Goal: Task Accomplishment & Management: Manage account settings

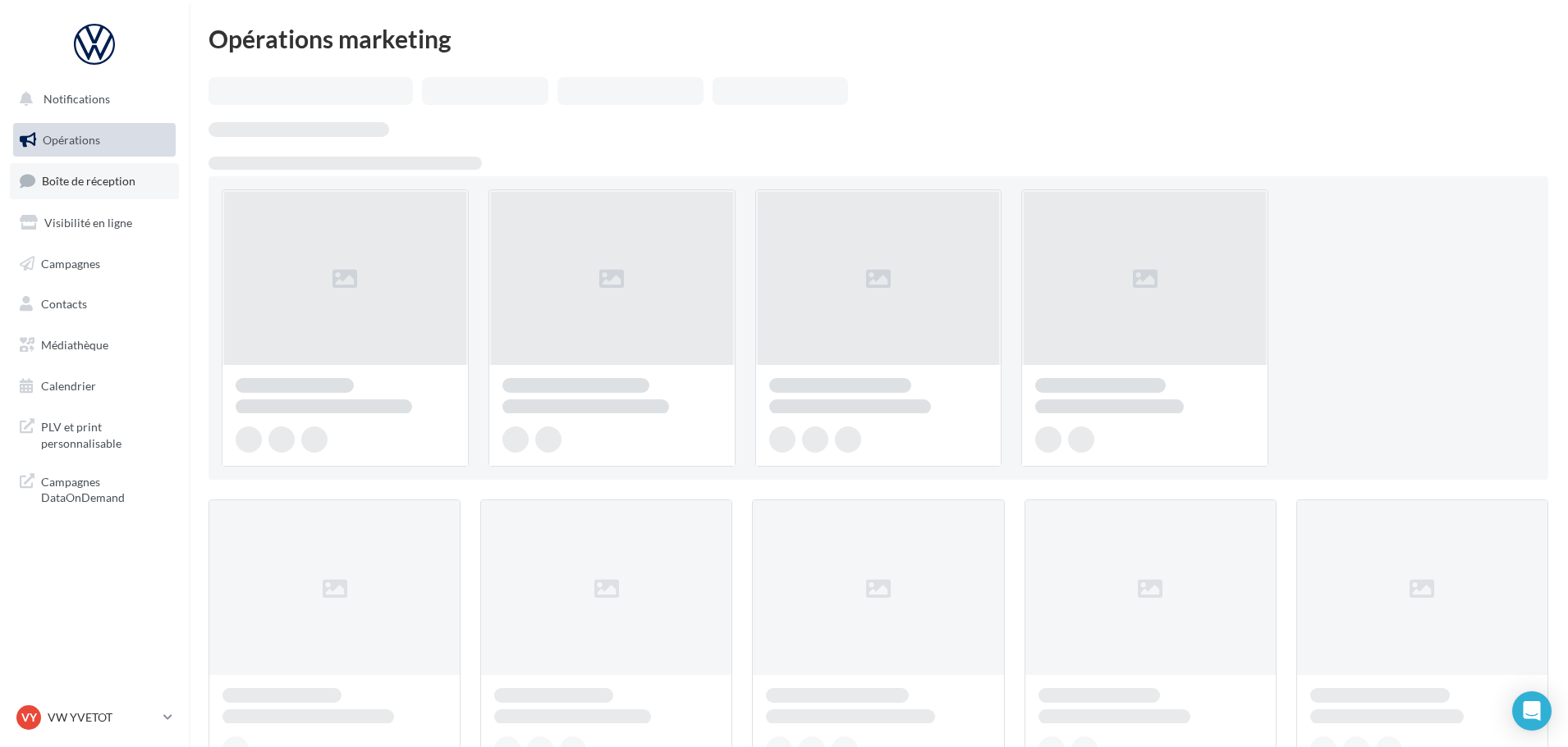
click at [106, 182] on span "Boîte de réception" at bounding box center [88, 181] width 93 height 14
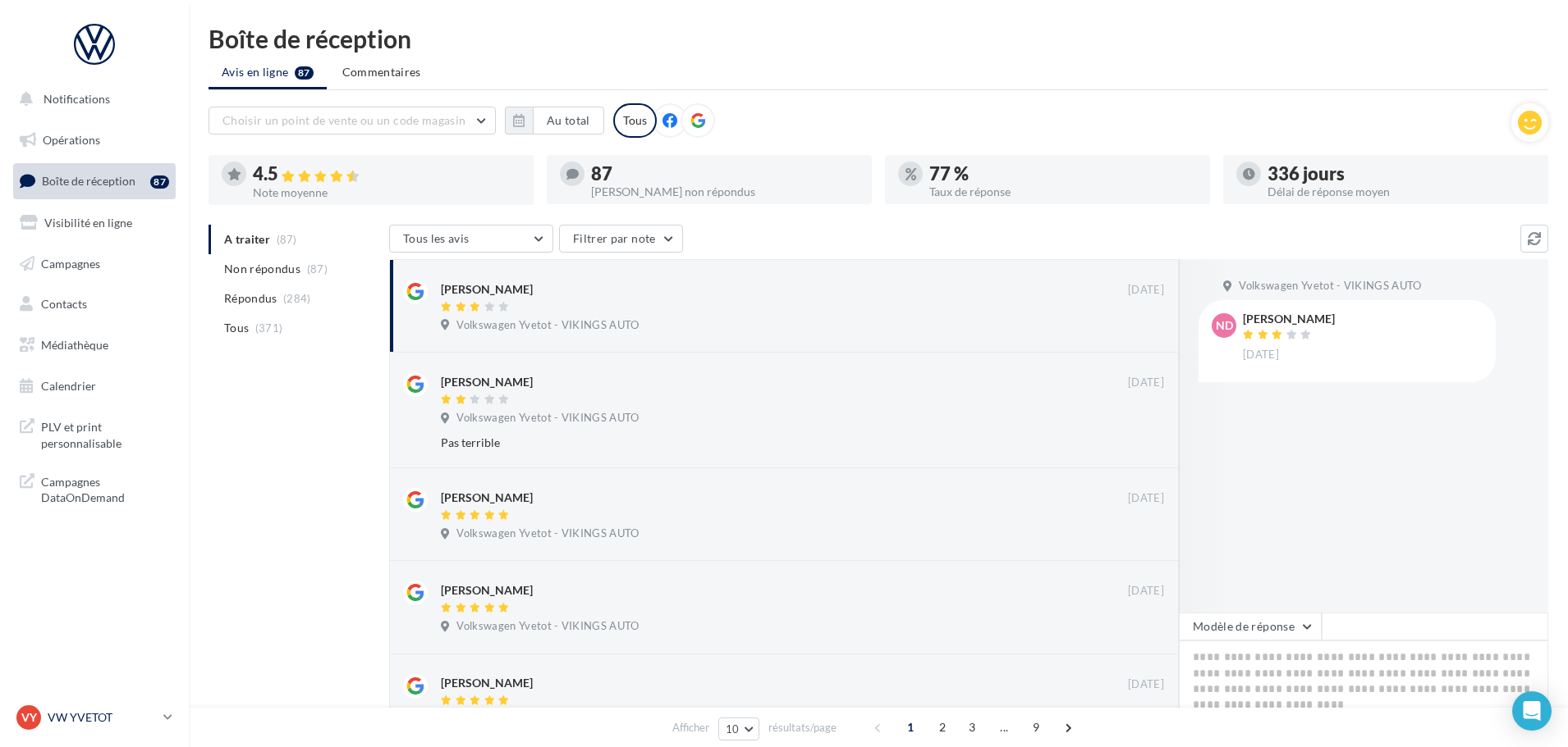
click at [72, 725] on p "VW YVETOT" at bounding box center [102, 718] width 109 height 16
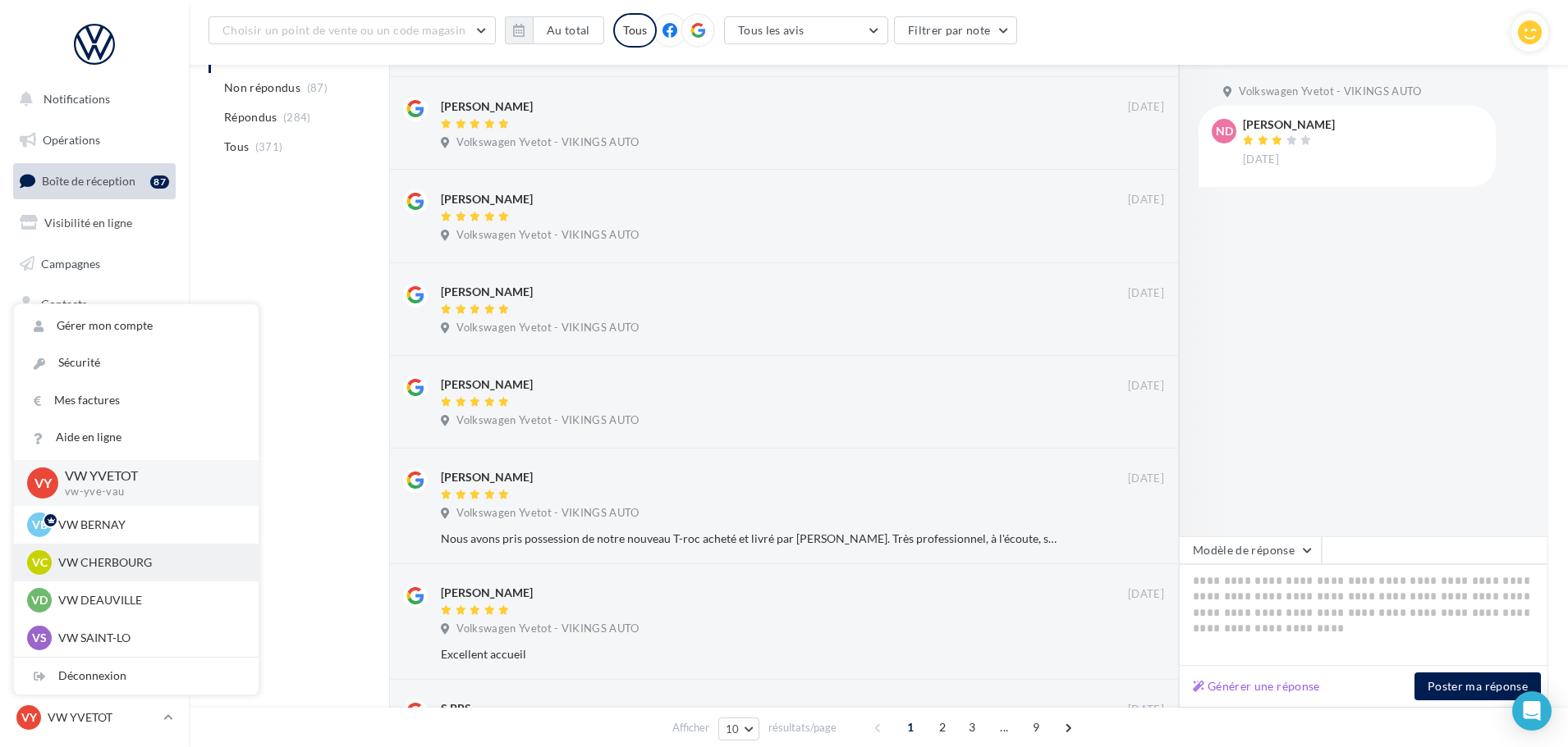
scroll to position [411, 0]
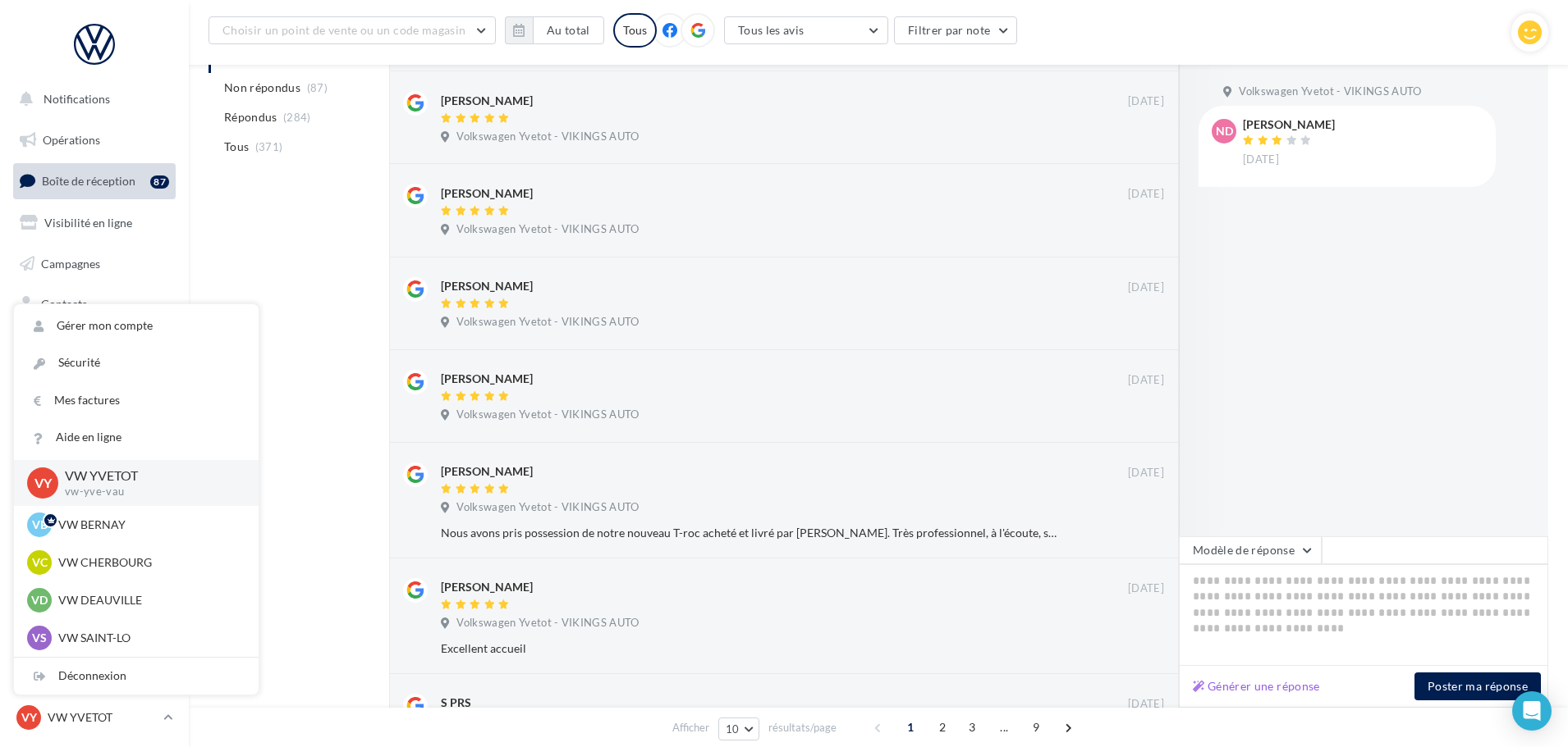
click at [267, 563] on div "A traiter (87) Non répondus (87) Répondus (284) Tous (371) Tous les avis Tous l…" at bounding box center [878, 390] width 1340 height 1123
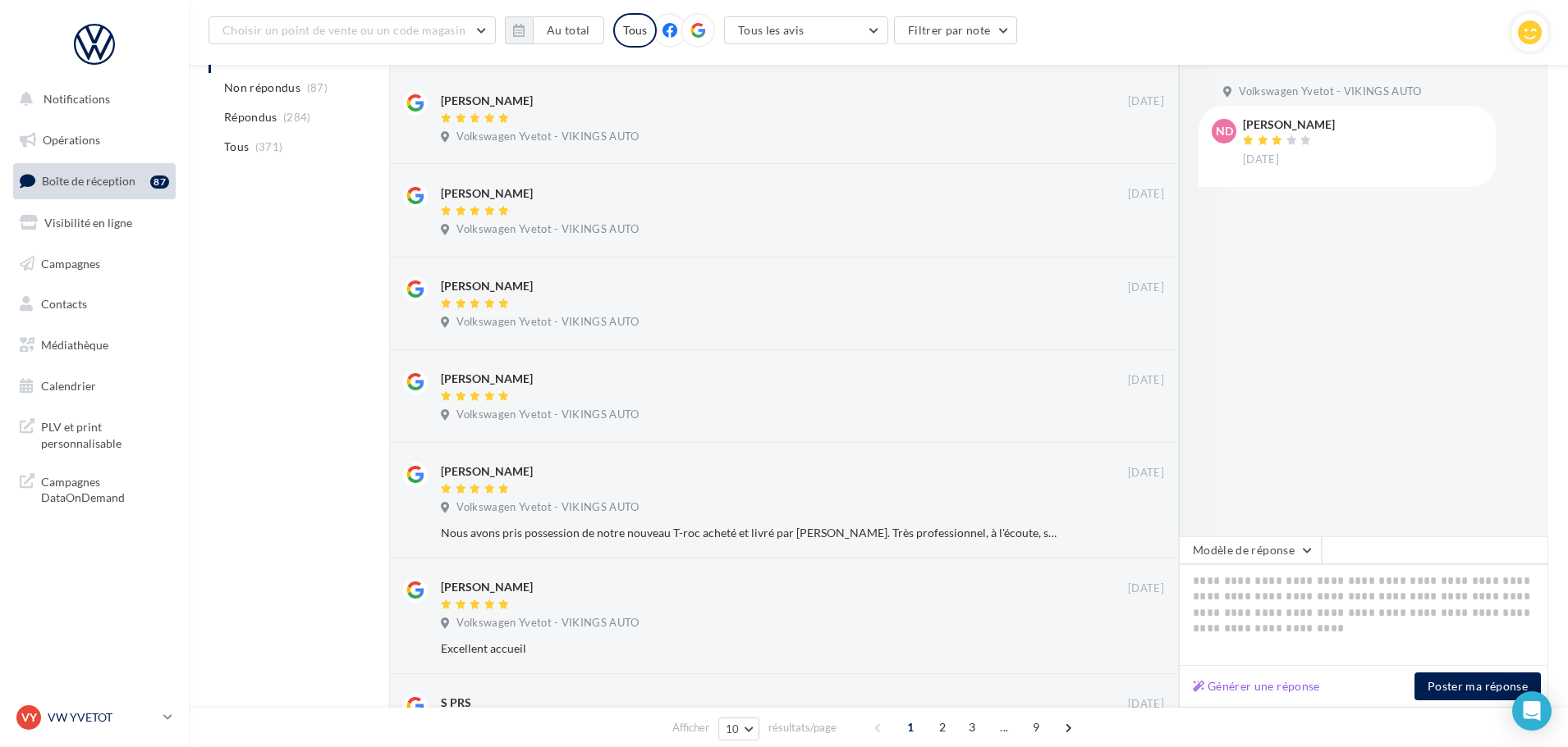
click at [96, 717] on p "VW YVETOT" at bounding box center [102, 718] width 109 height 16
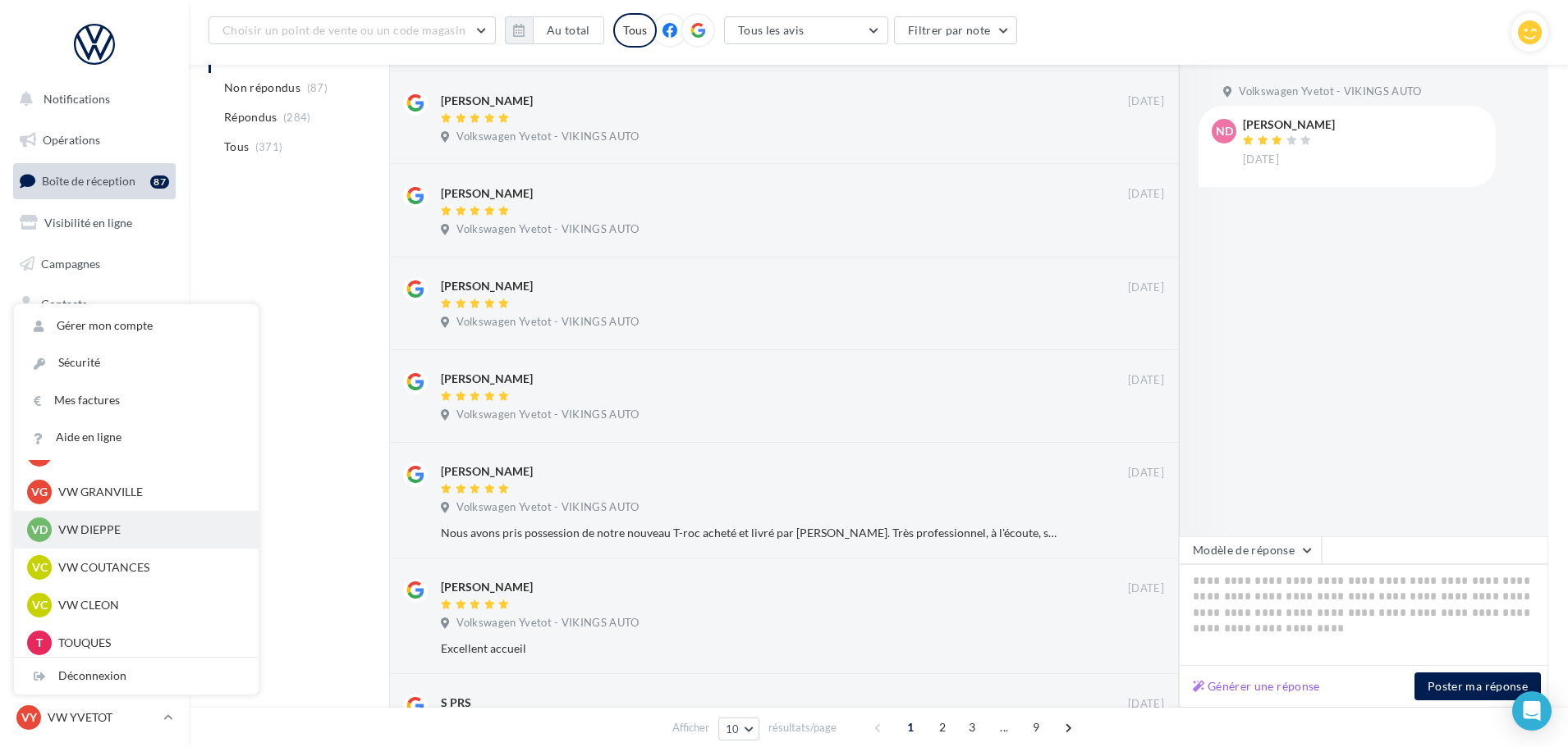
click at [108, 520] on div "VD VW DIEPPE vw-die-vau" at bounding box center [136, 530] width 219 height 25
